Goal: Information Seeking & Learning: Learn about a topic

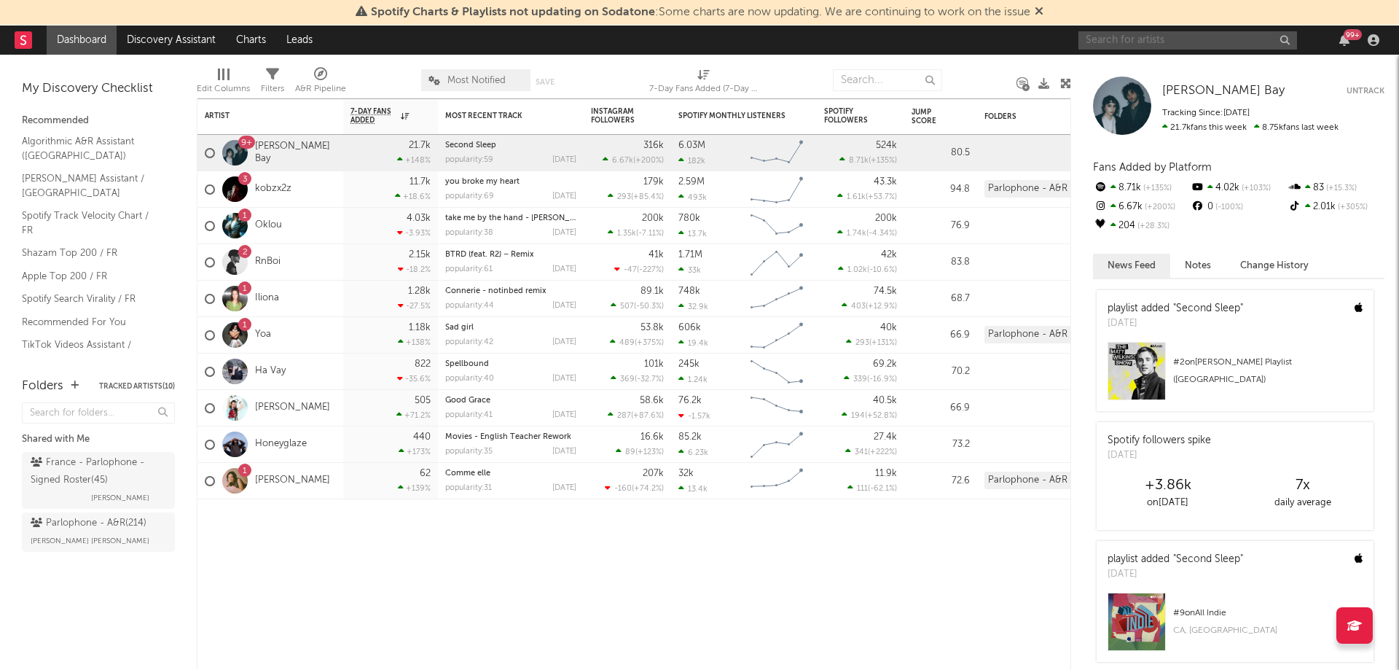
click at [1143, 34] on input "text" at bounding box center [1187, 40] width 219 height 18
click at [83, 157] on link "Algorithmic A&R Assistant (France)" at bounding box center [91, 148] width 138 height 30
click at [51, 245] on link "Shazam Top 200 / FR" at bounding box center [91, 253] width 138 height 16
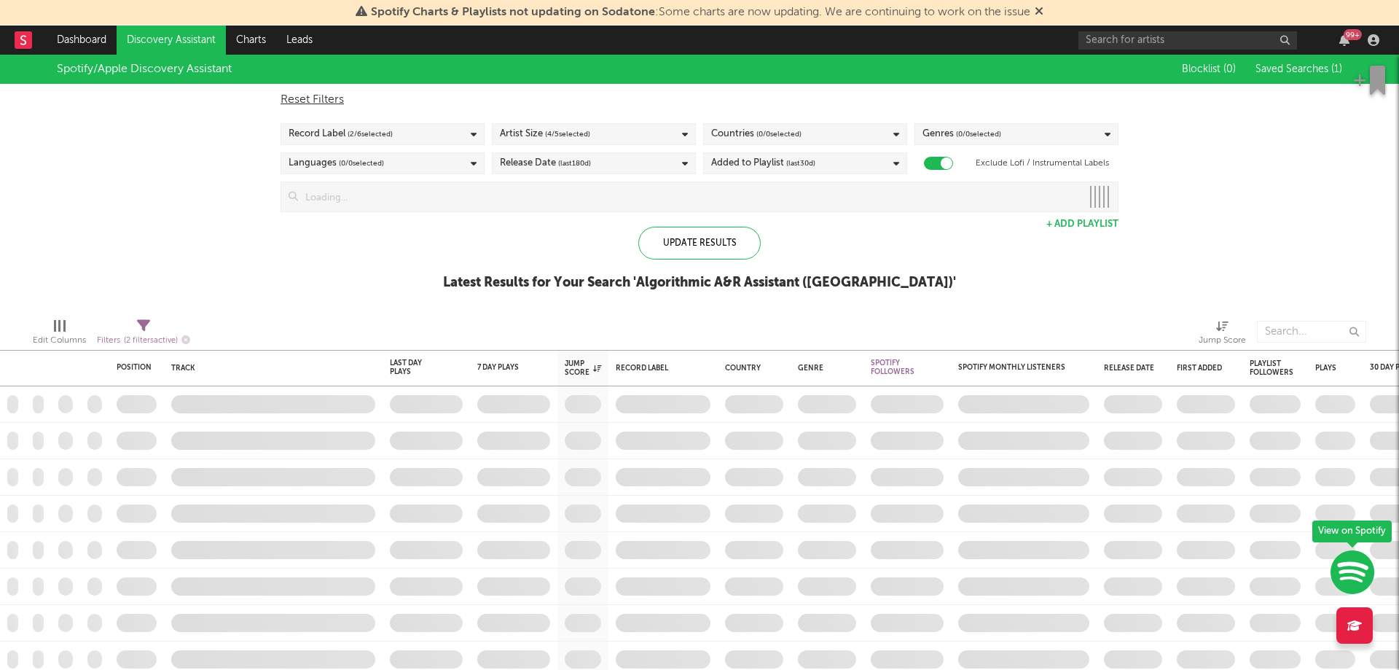
checkbox input "true"
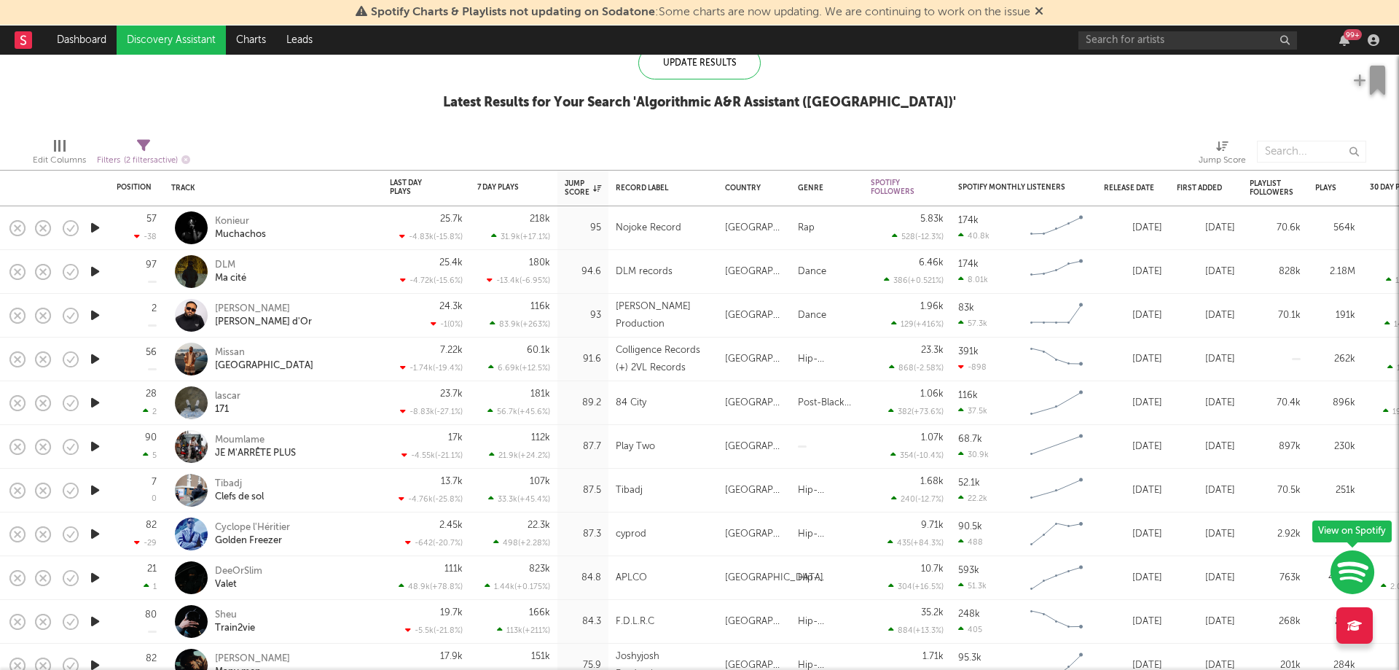
click at [95, 227] on icon "button" at bounding box center [94, 228] width 15 height 18
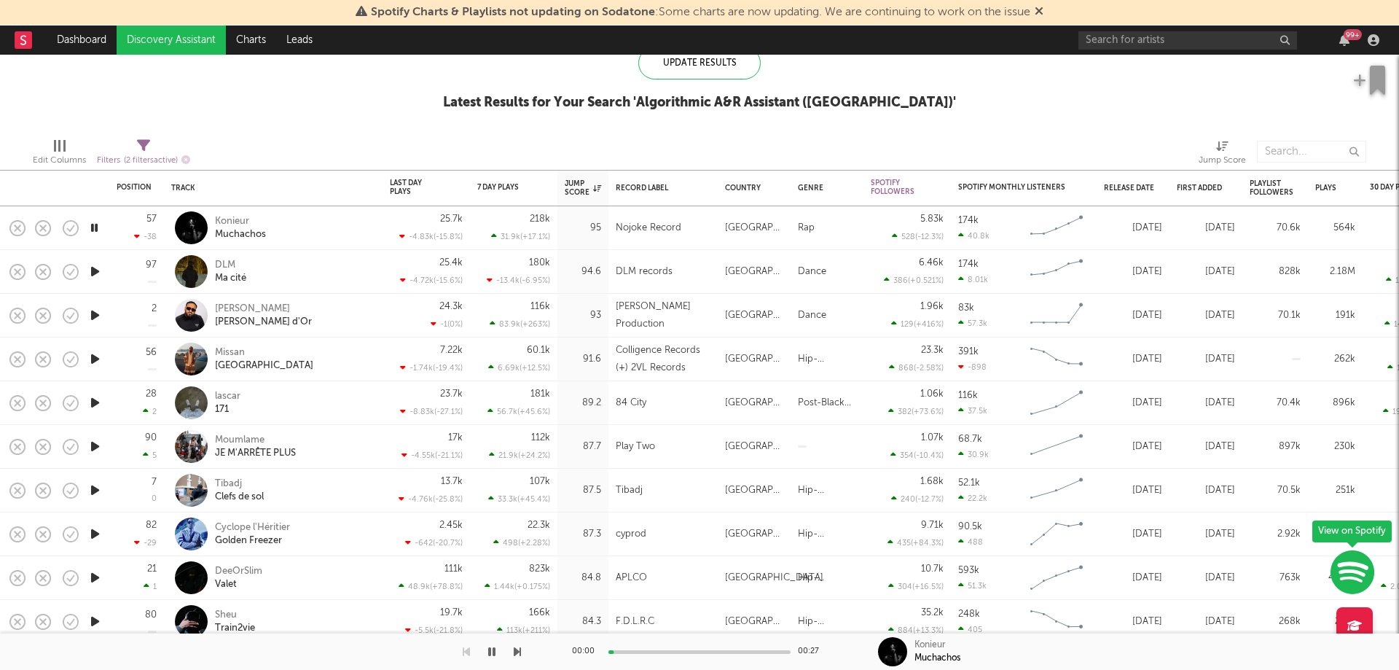
click at [95, 271] on icon "button" at bounding box center [94, 271] width 15 height 18
click at [85, 321] on div at bounding box center [94, 316] width 29 height 44
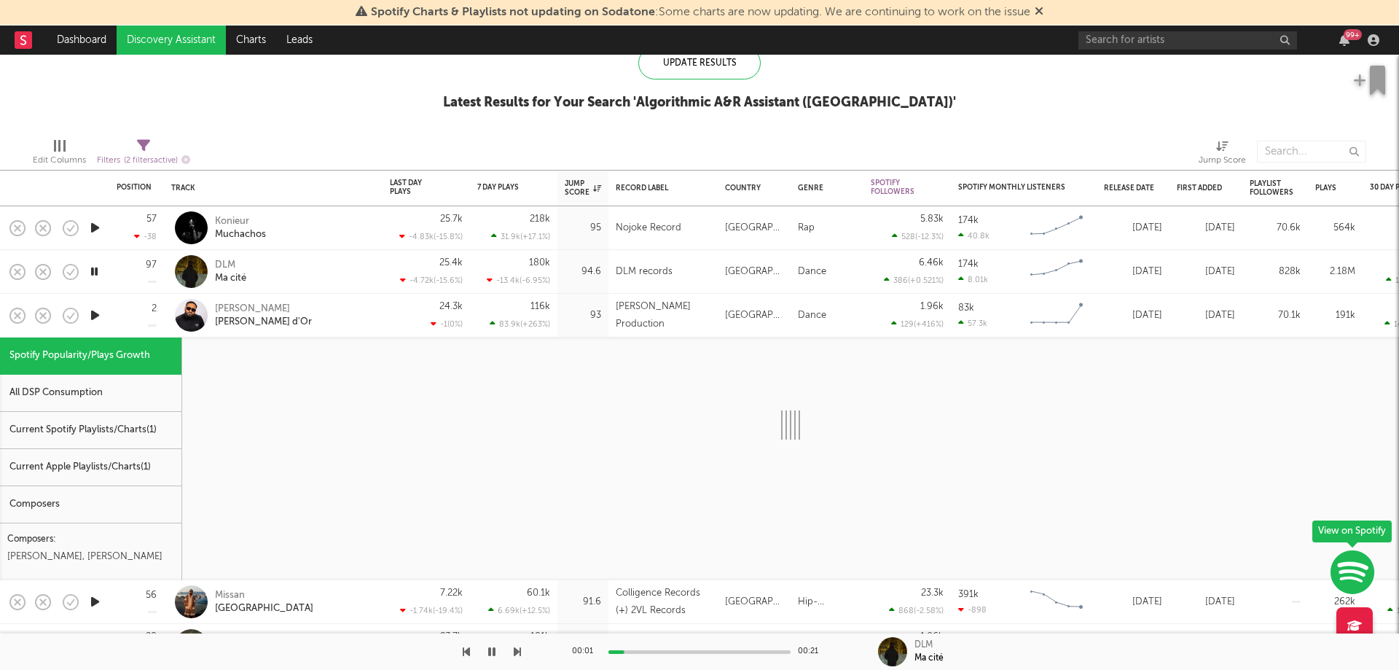
click at [89, 267] on icon "button" at bounding box center [94, 271] width 14 height 18
select select "1w"
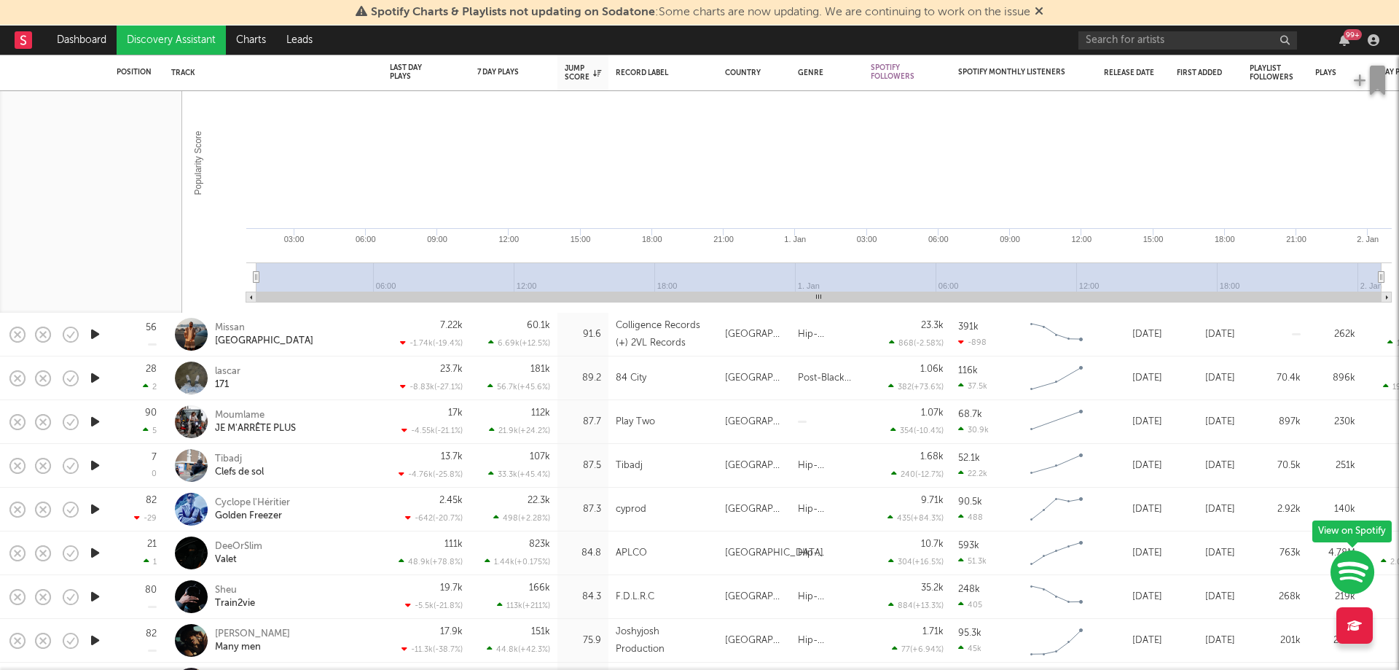
click at [90, 334] on icon "button" at bounding box center [94, 334] width 15 height 18
click at [90, 334] on icon "button" at bounding box center [94, 334] width 14 height 18
click at [96, 420] on icon "button" at bounding box center [94, 421] width 15 height 18
click at [96, 420] on icon "button" at bounding box center [94, 421] width 14 height 18
click at [97, 461] on icon "button" at bounding box center [94, 465] width 15 height 18
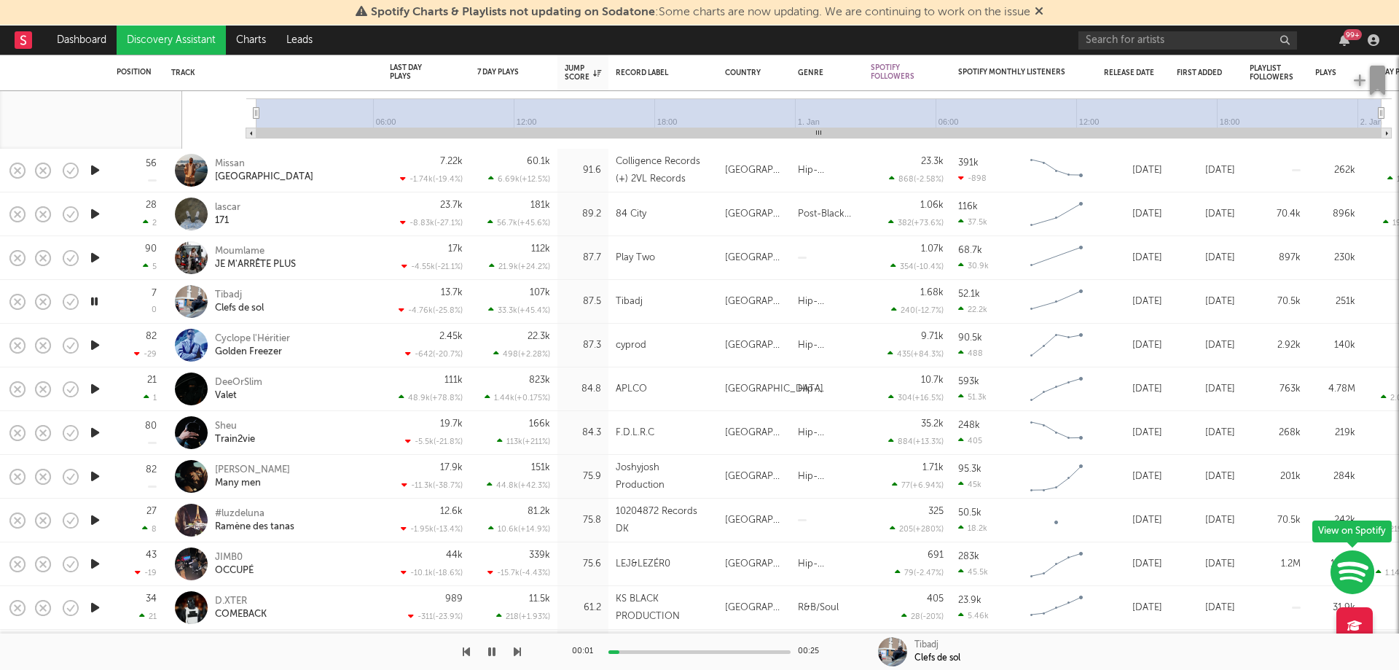
click at [95, 300] on icon "button" at bounding box center [94, 301] width 14 height 18
click at [93, 338] on icon "button" at bounding box center [94, 345] width 15 height 18
click at [93, 338] on icon "button" at bounding box center [94, 345] width 14 height 18
click at [90, 394] on icon "button" at bounding box center [94, 389] width 15 height 18
click at [90, 394] on icon "button" at bounding box center [94, 389] width 14 height 18
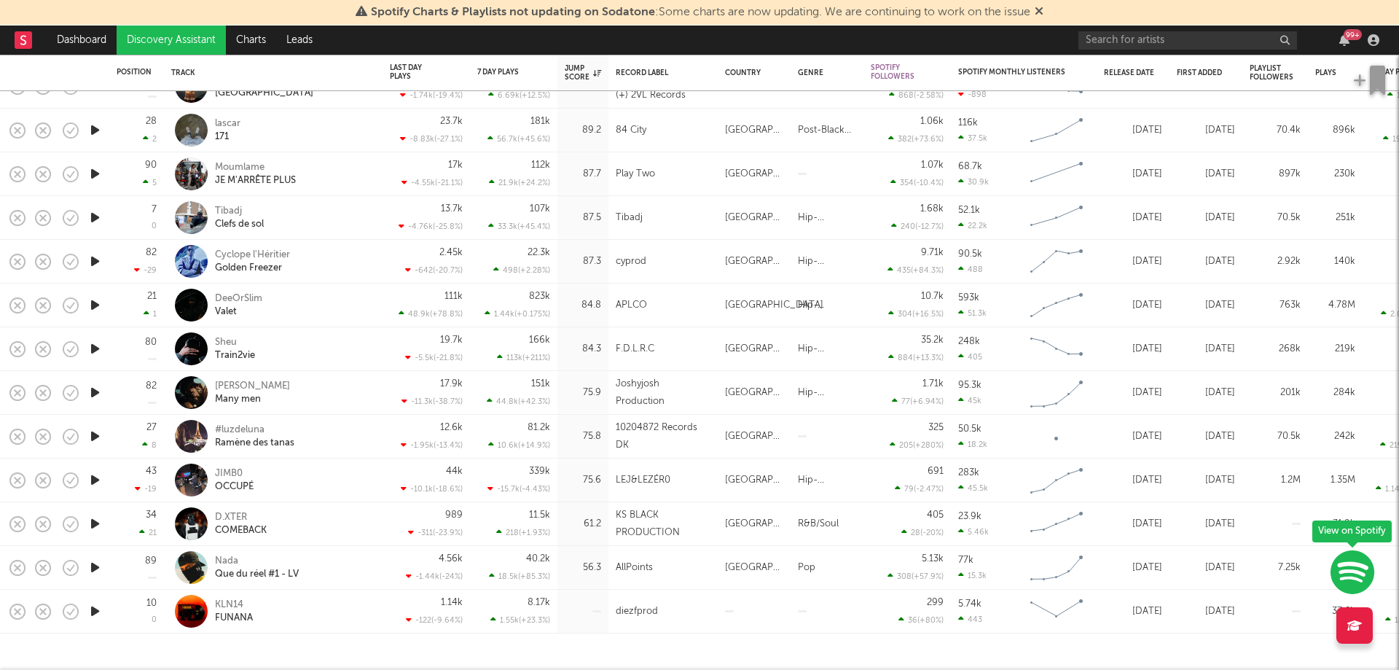
click at [95, 345] on icon "button" at bounding box center [94, 349] width 15 height 18
click at [95, 344] on icon "button" at bounding box center [94, 349] width 14 height 18
click at [95, 390] on icon "button" at bounding box center [94, 392] width 15 height 18
click at [95, 389] on icon "button" at bounding box center [94, 392] width 14 height 18
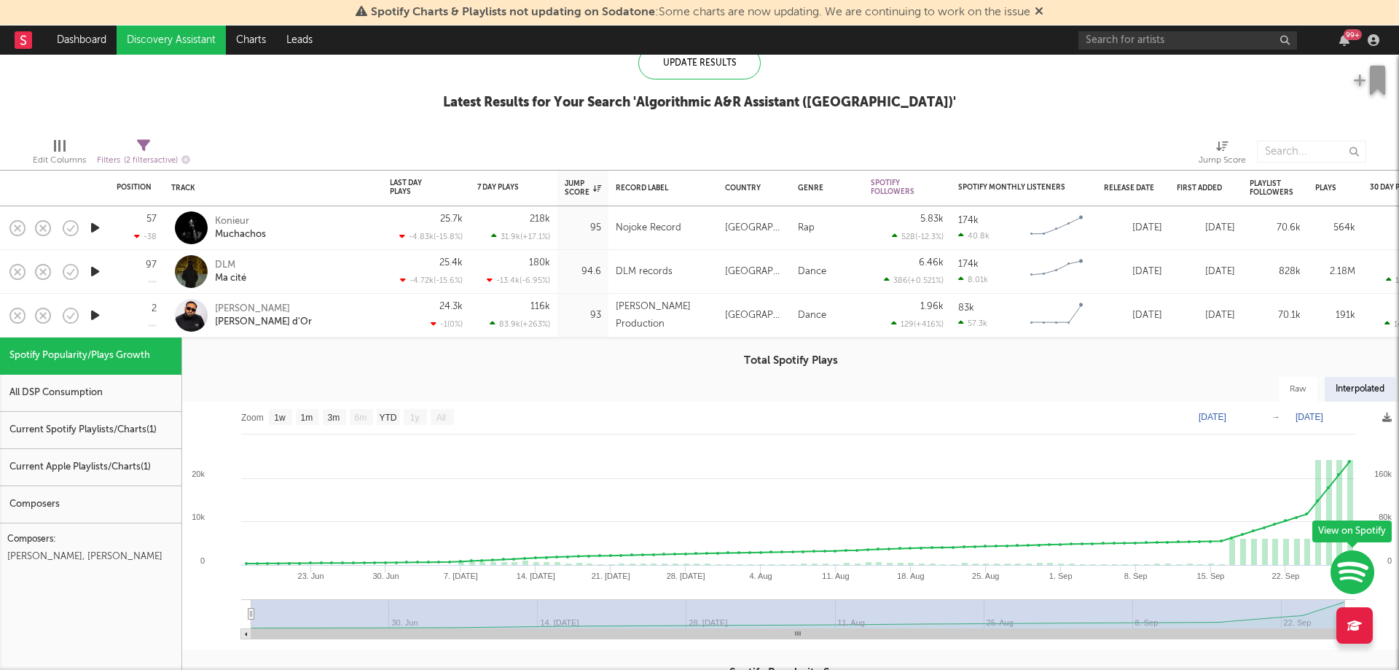
click at [20, 36] on rect at bounding box center [23, 39] width 17 height 17
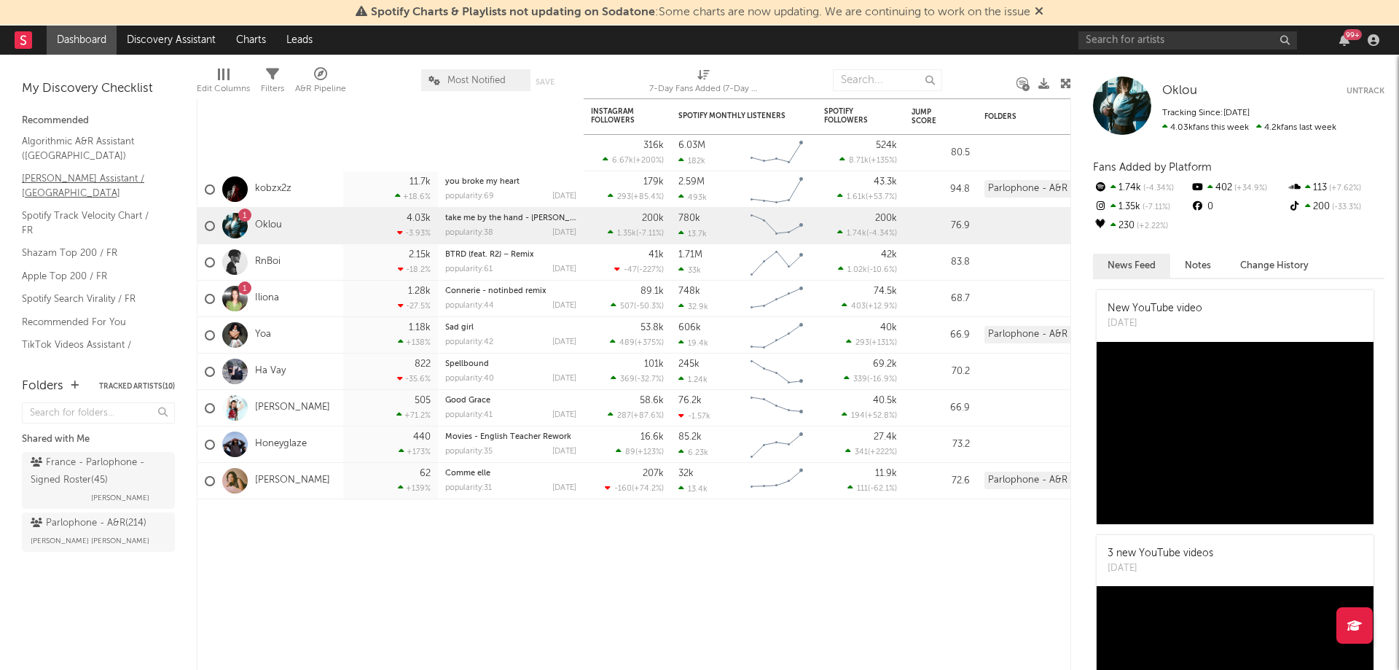
click at [61, 180] on link "Nielsen Assistant / France" at bounding box center [91, 186] width 138 height 30
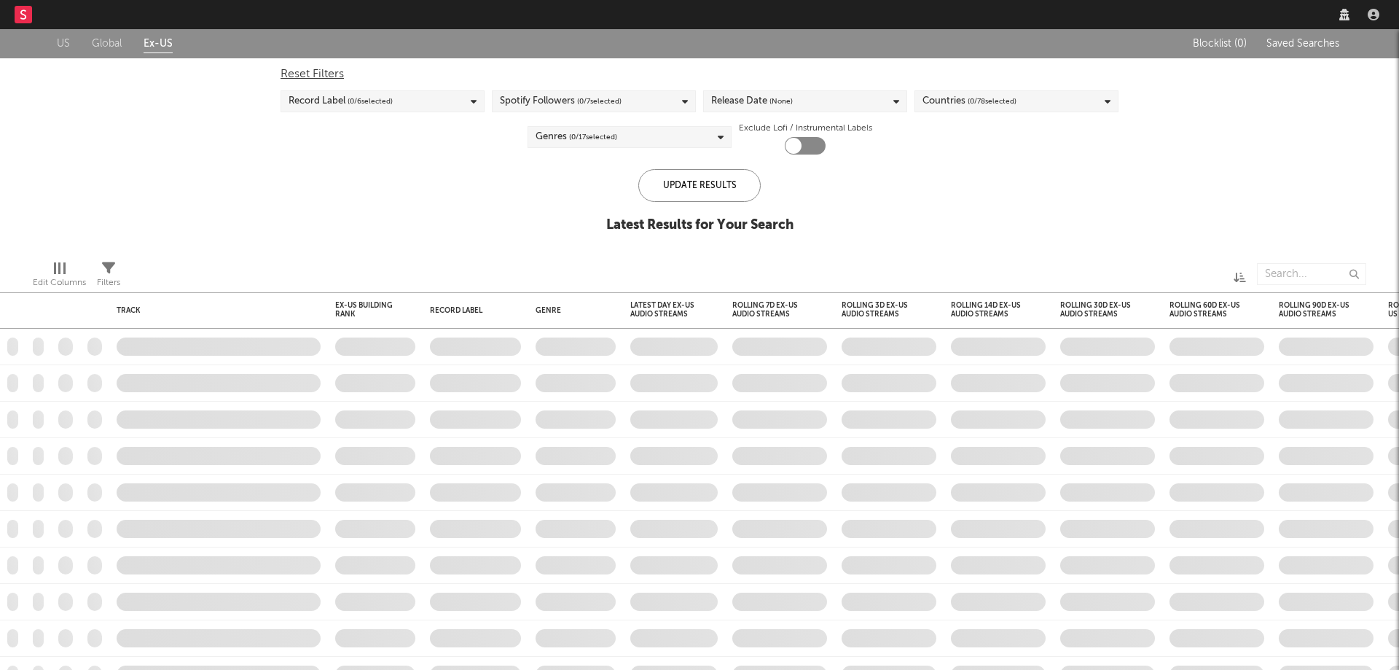
checkbox input "true"
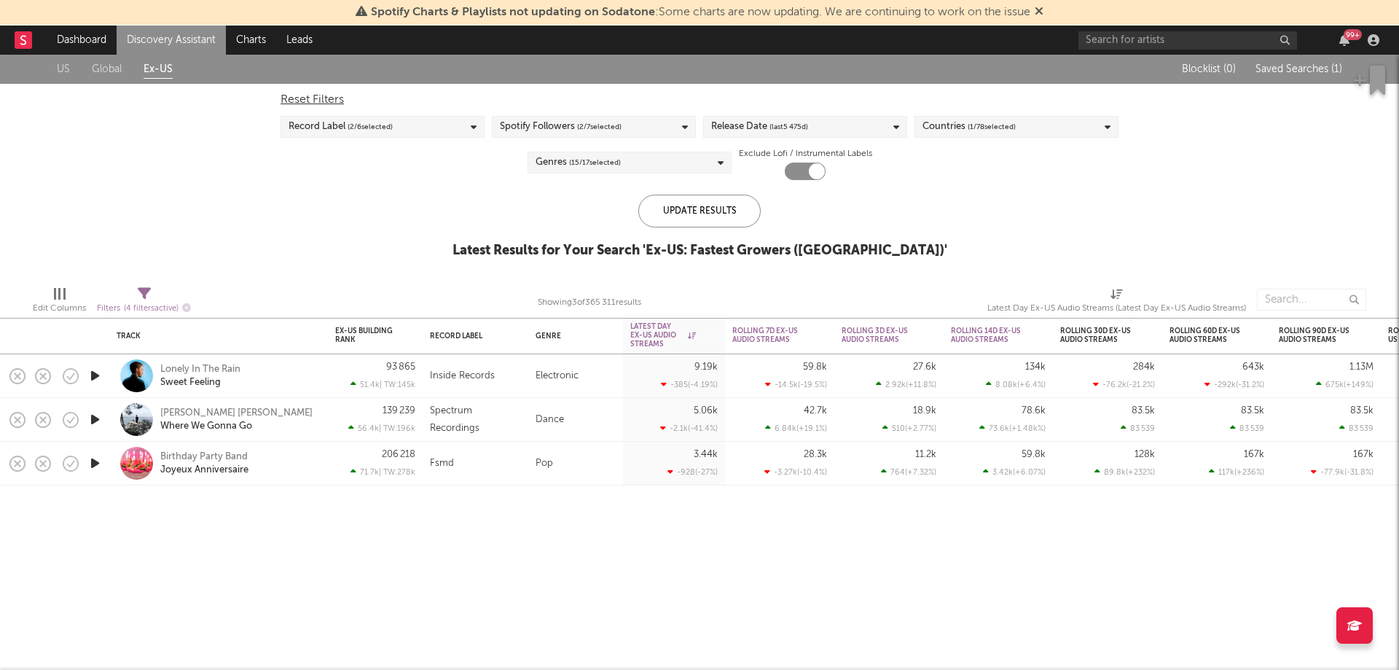
click at [92, 461] on icon "button" at bounding box center [94, 463] width 15 height 18
click at [91, 461] on icon "button" at bounding box center [94, 463] width 14 height 18
click at [97, 418] on icon "button" at bounding box center [94, 419] width 15 height 18
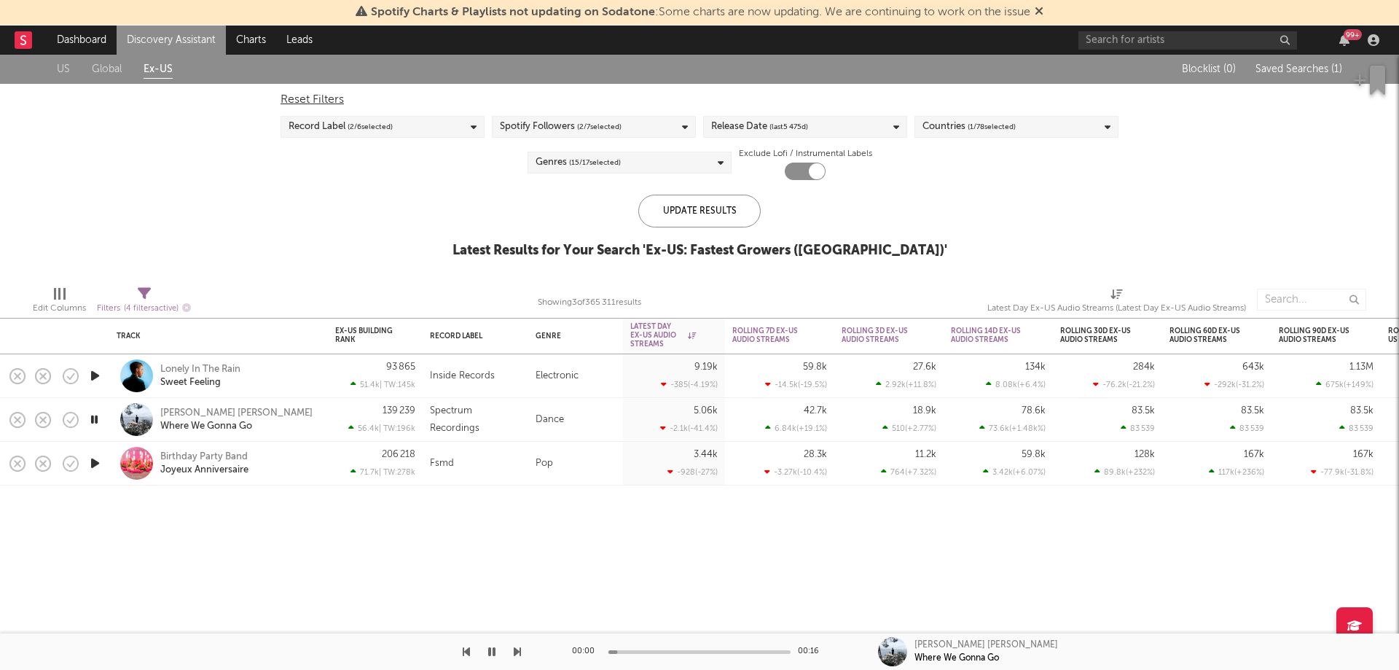
click at [93, 372] on icon "button" at bounding box center [94, 376] width 15 height 18
click at [92, 372] on icon "button" at bounding box center [94, 376] width 14 height 18
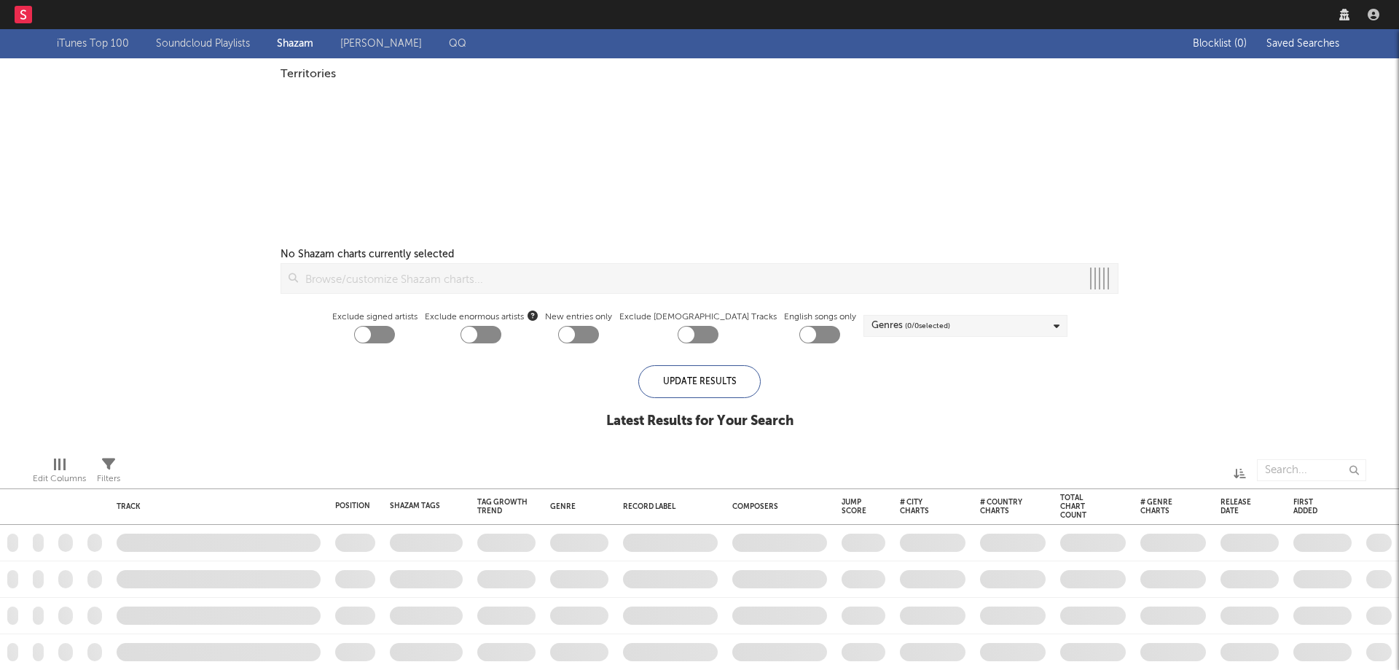
checkbox input "true"
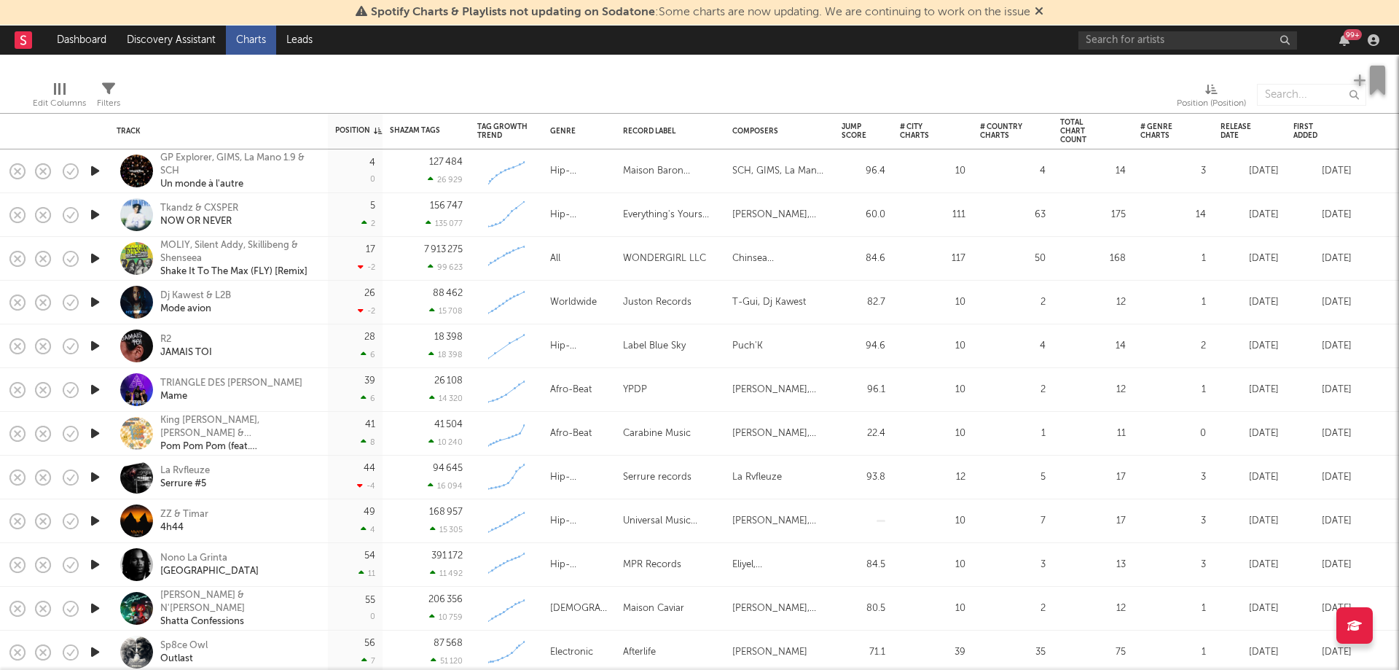
click at [97, 210] on icon "button" at bounding box center [94, 214] width 15 height 18
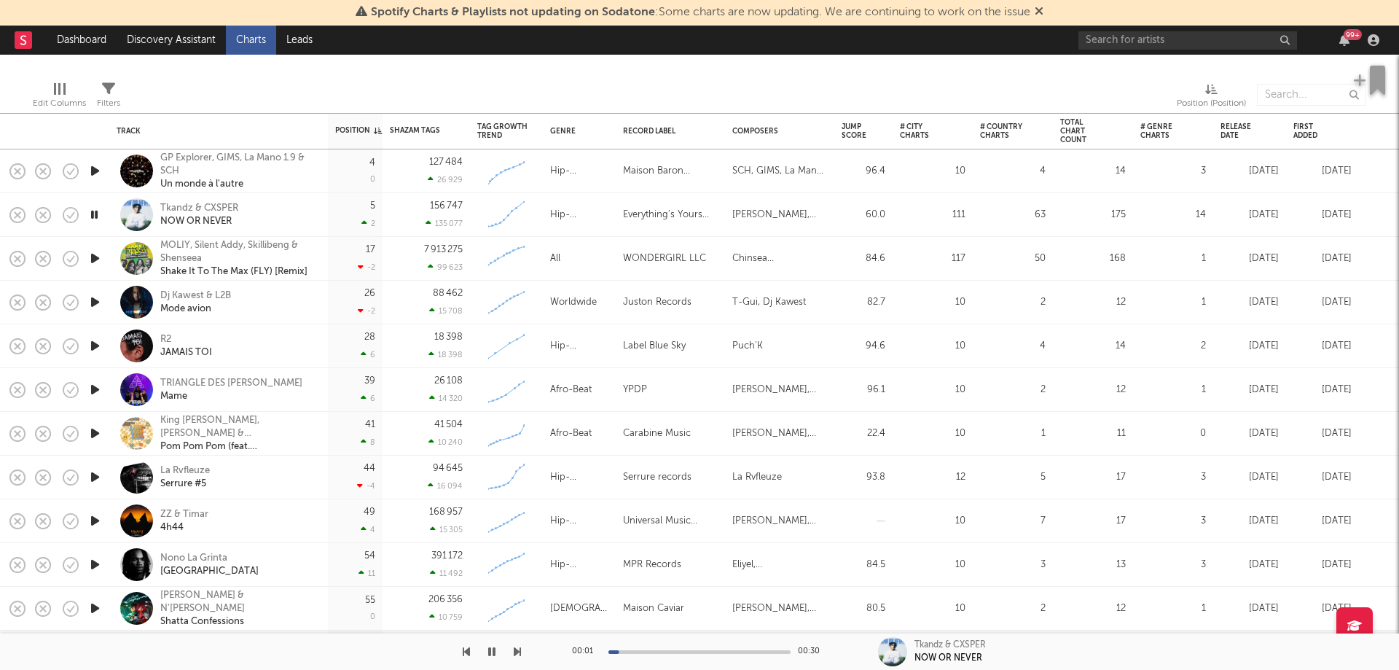
click at [97, 210] on icon "button" at bounding box center [94, 214] width 14 height 18
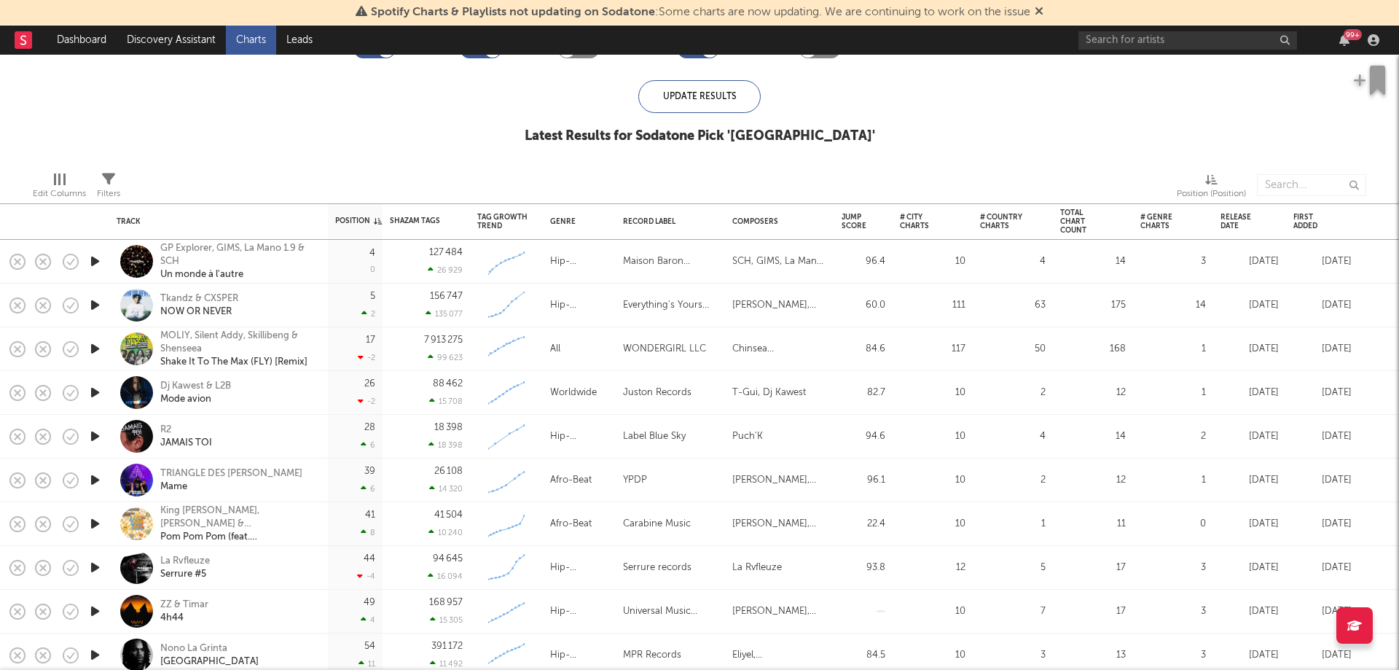
click at [90, 478] on icon "button" at bounding box center [94, 480] width 15 height 18
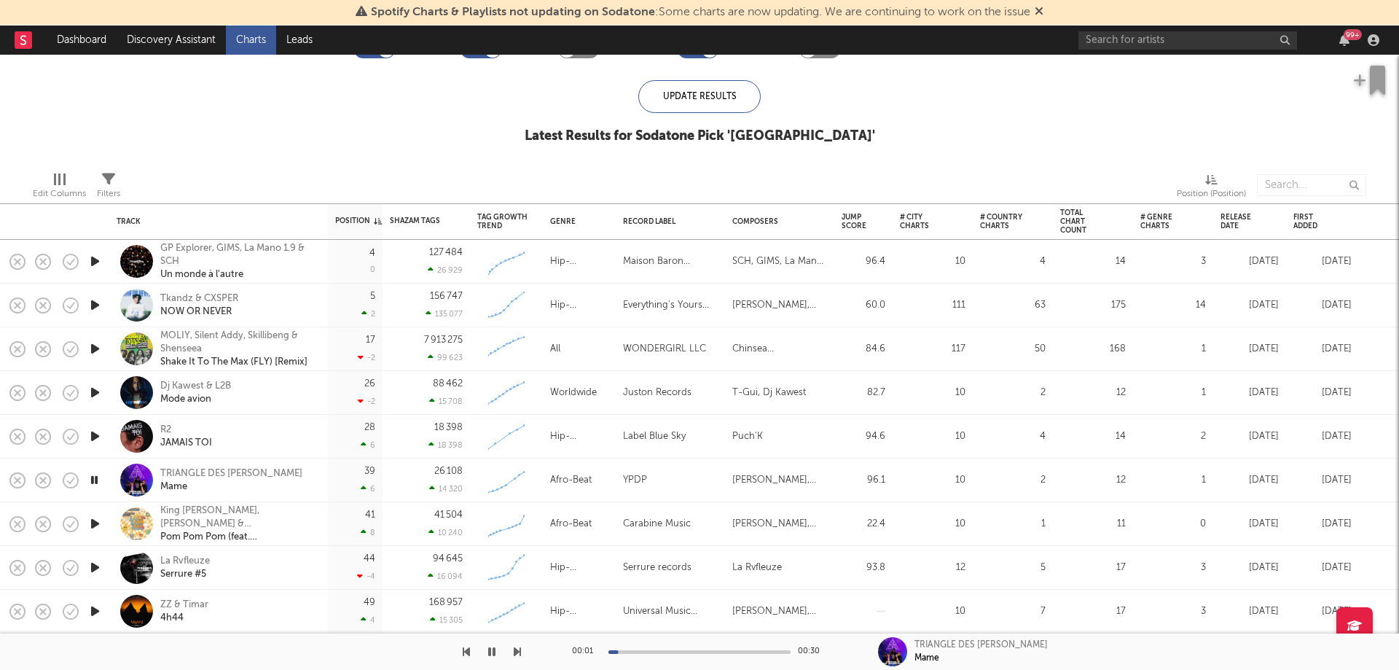
click at [90, 478] on icon "button" at bounding box center [94, 480] width 14 height 18
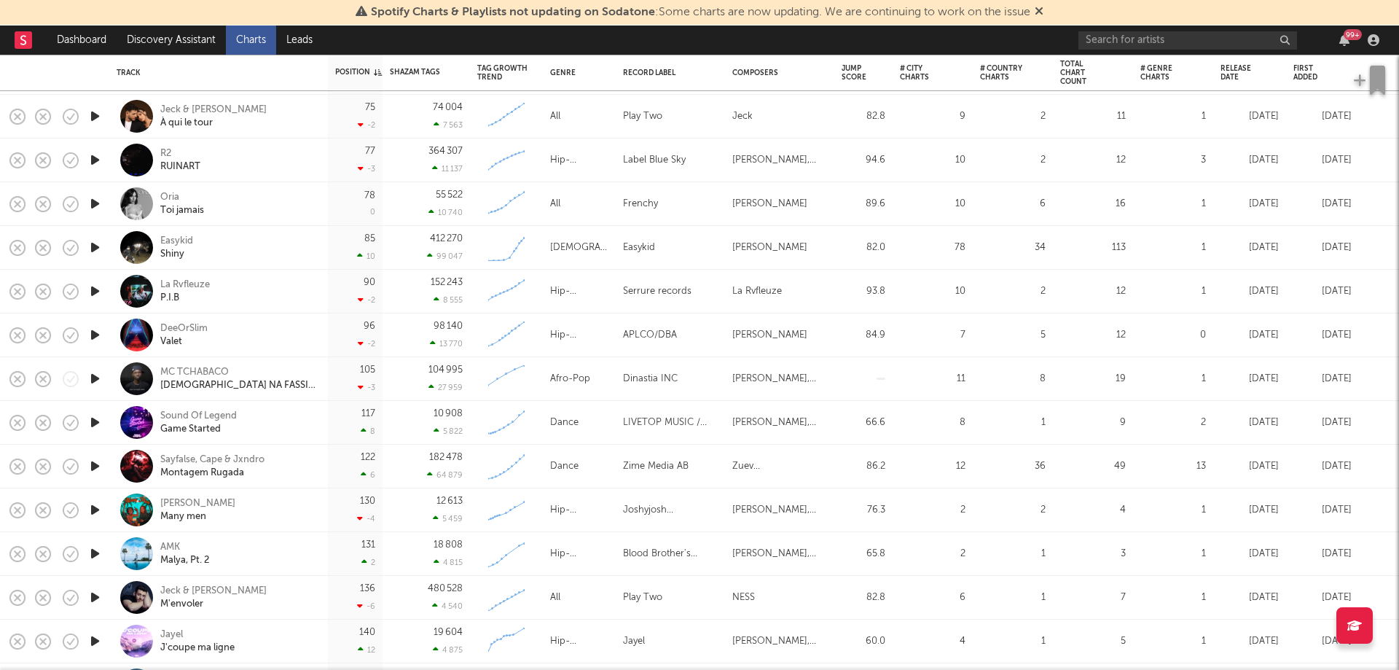
click at [90, 201] on icon "button" at bounding box center [94, 204] width 15 height 18
click at [90, 201] on icon "button" at bounding box center [94, 204] width 14 height 18
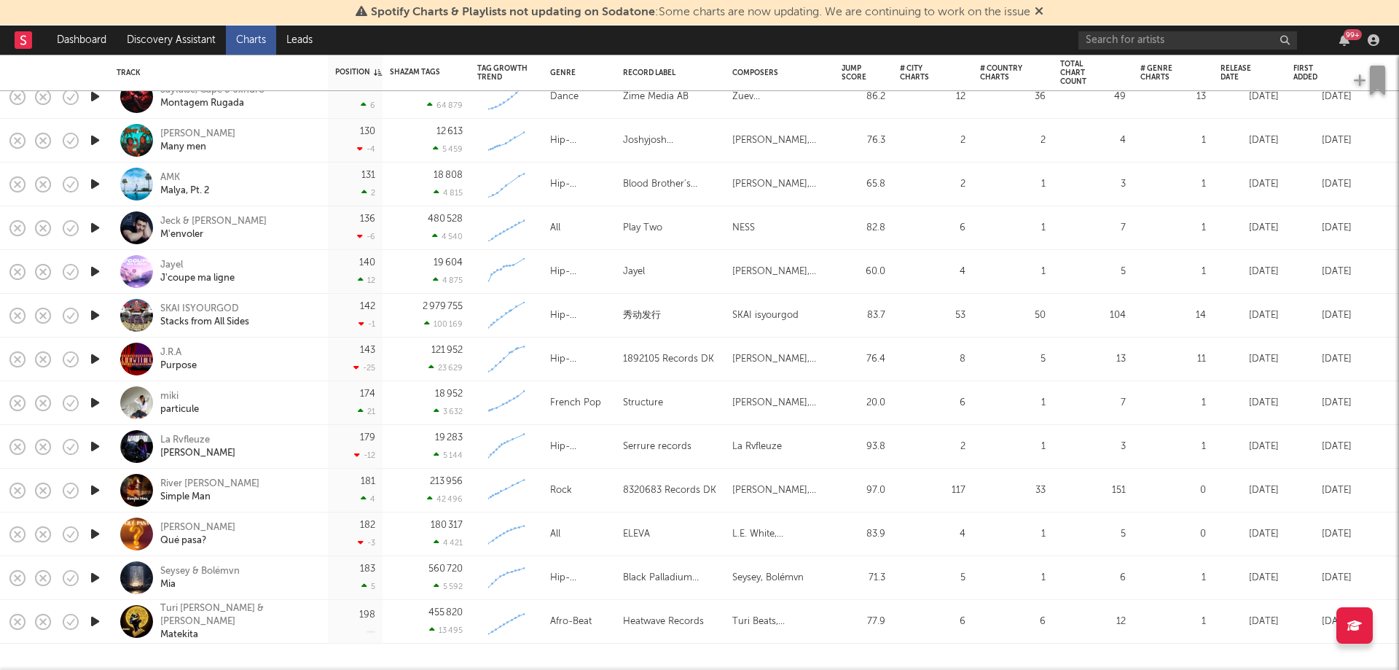
click at [95, 404] on icon "button" at bounding box center [94, 402] width 15 height 18
click at [92, 404] on icon "button" at bounding box center [94, 402] width 14 height 18
